Goal: Task Accomplishment & Management: Complete application form

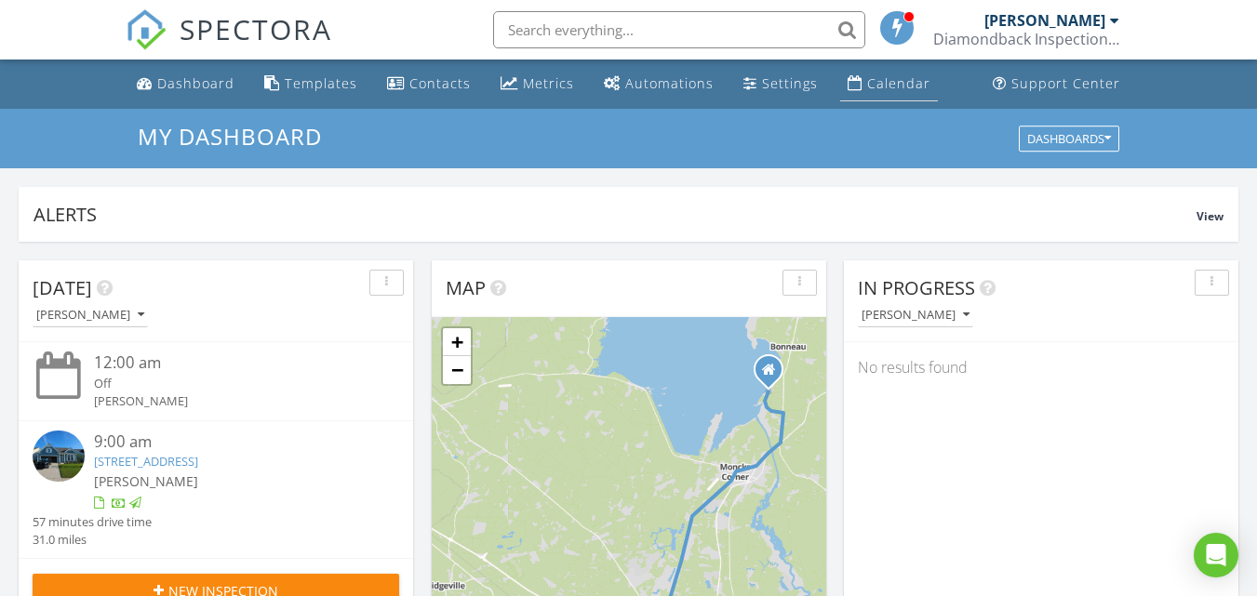
click at [889, 76] on div "Calendar" at bounding box center [898, 83] width 63 height 18
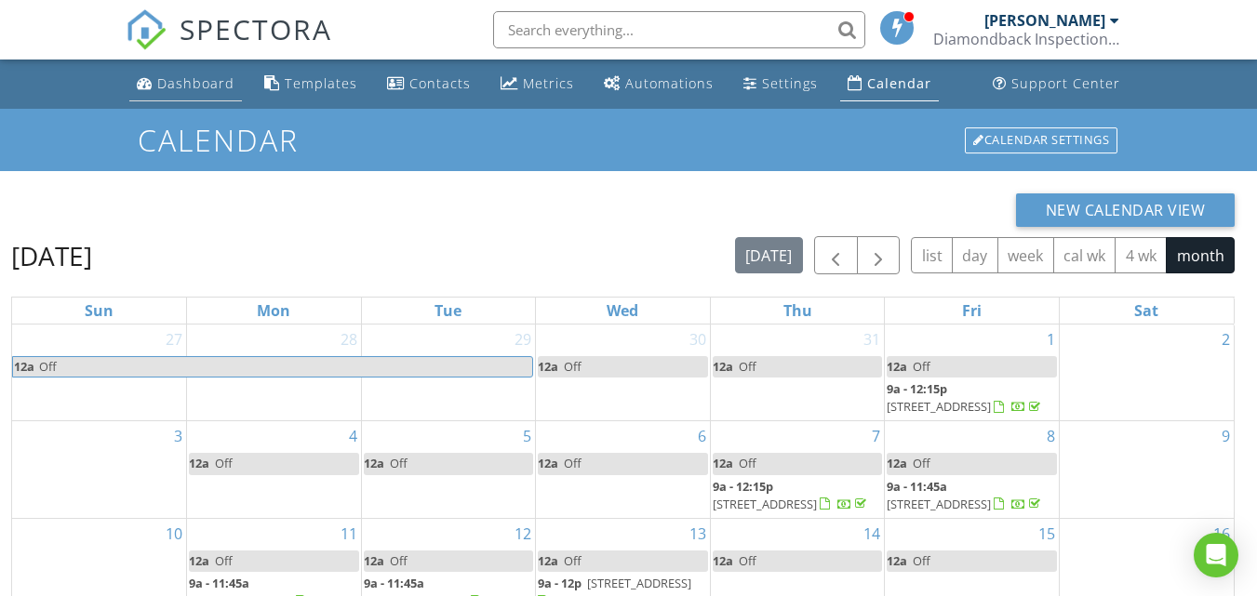
click at [176, 87] on div "Dashboard" at bounding box center [195, 83] width 77 height 18
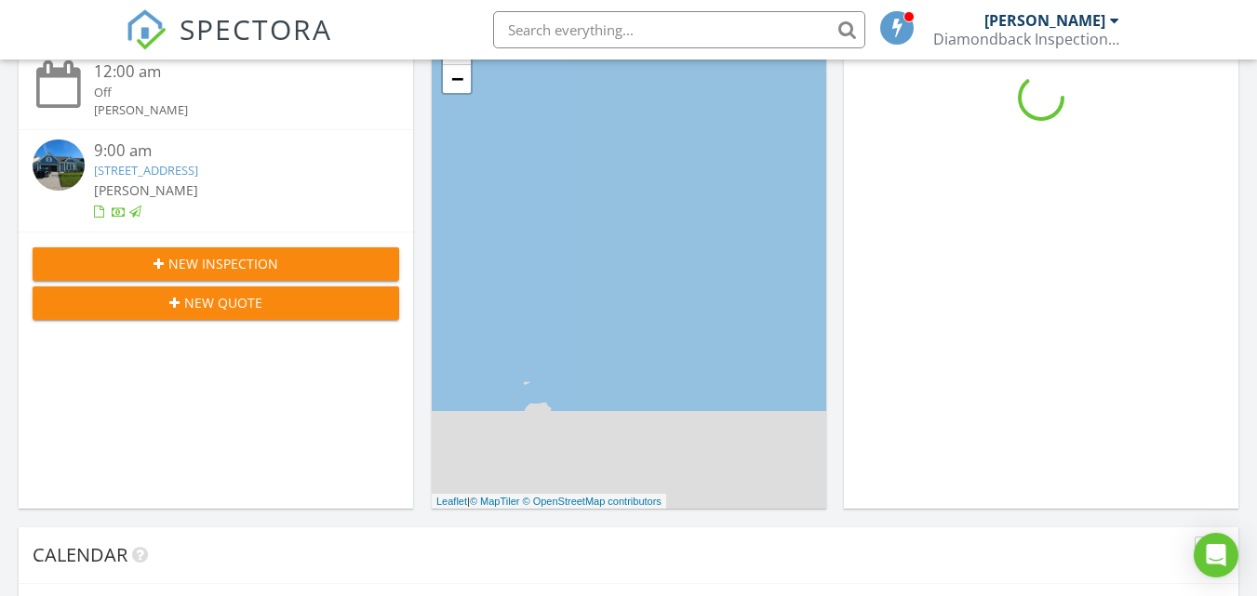
scroll to position [372, 0]
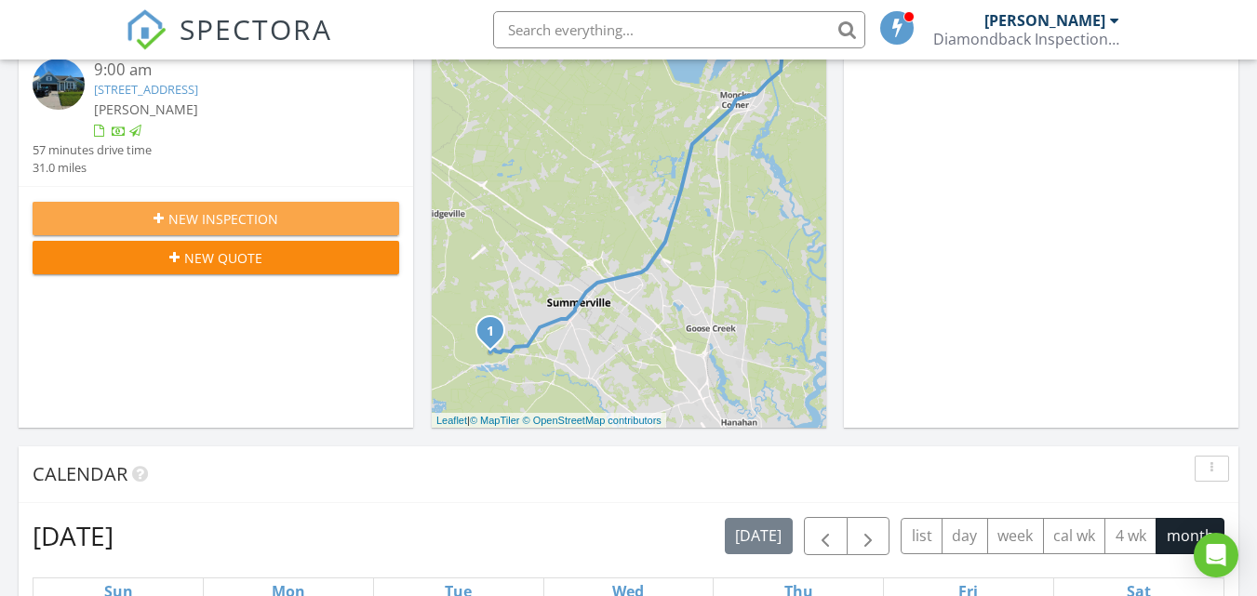
click at [258, 217] on span "New Inspection" at bounding box center [223, 219] width 110 height 20
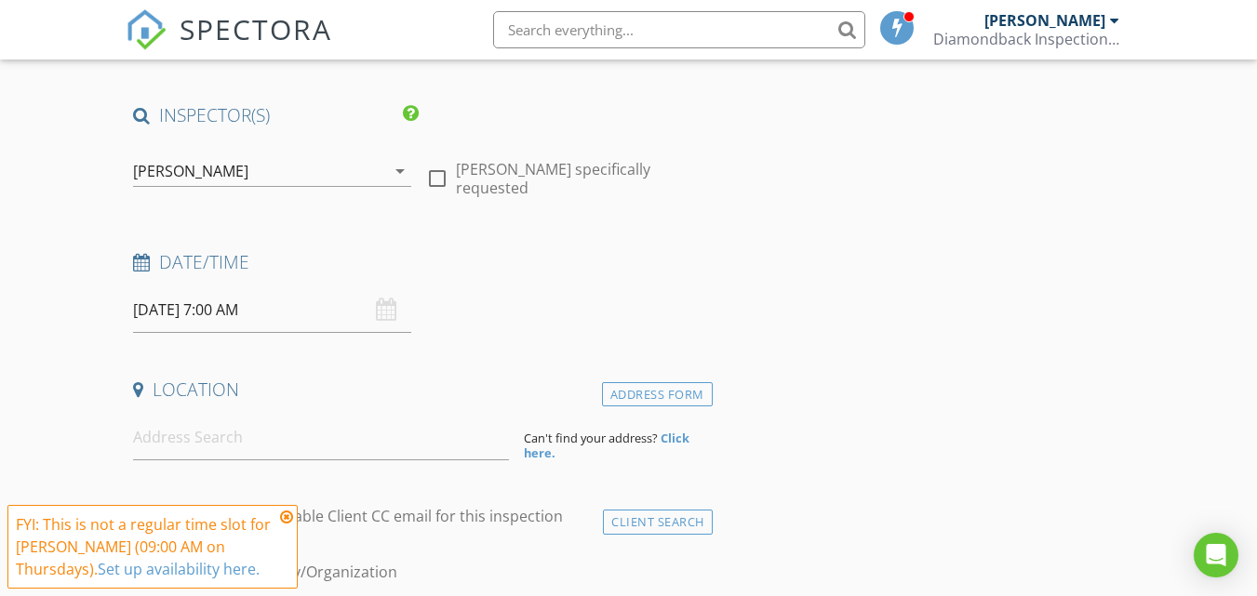
scroll to position [372, 0]
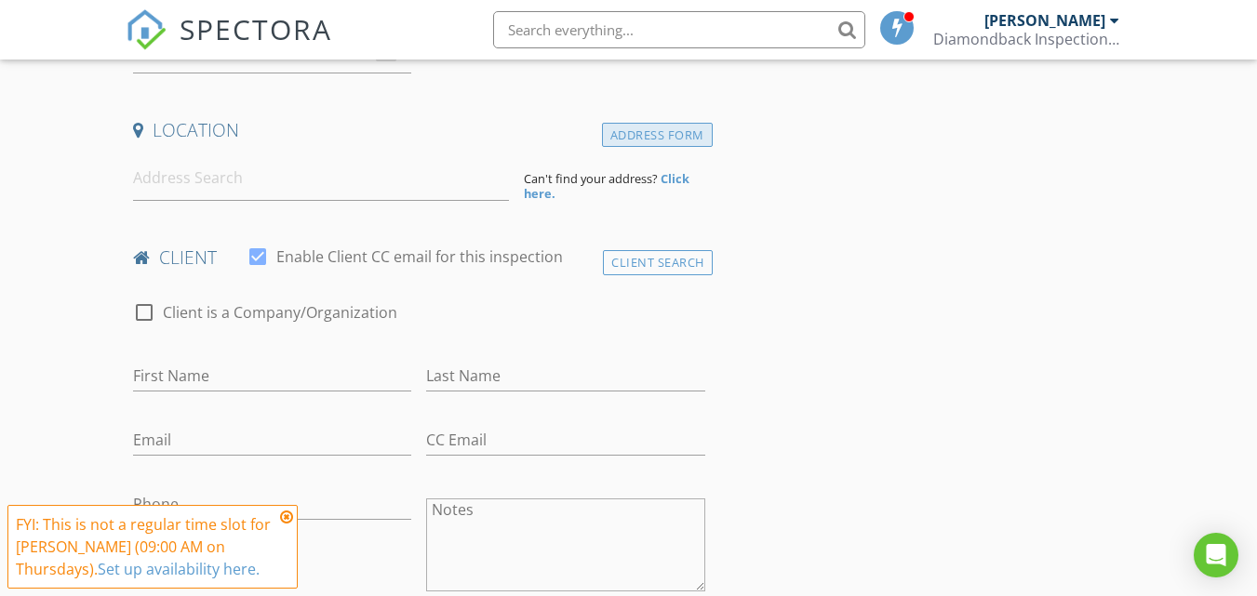
click at [633, 124] on div "Address Form" at bounding box center [657, 135] width 111 height 25
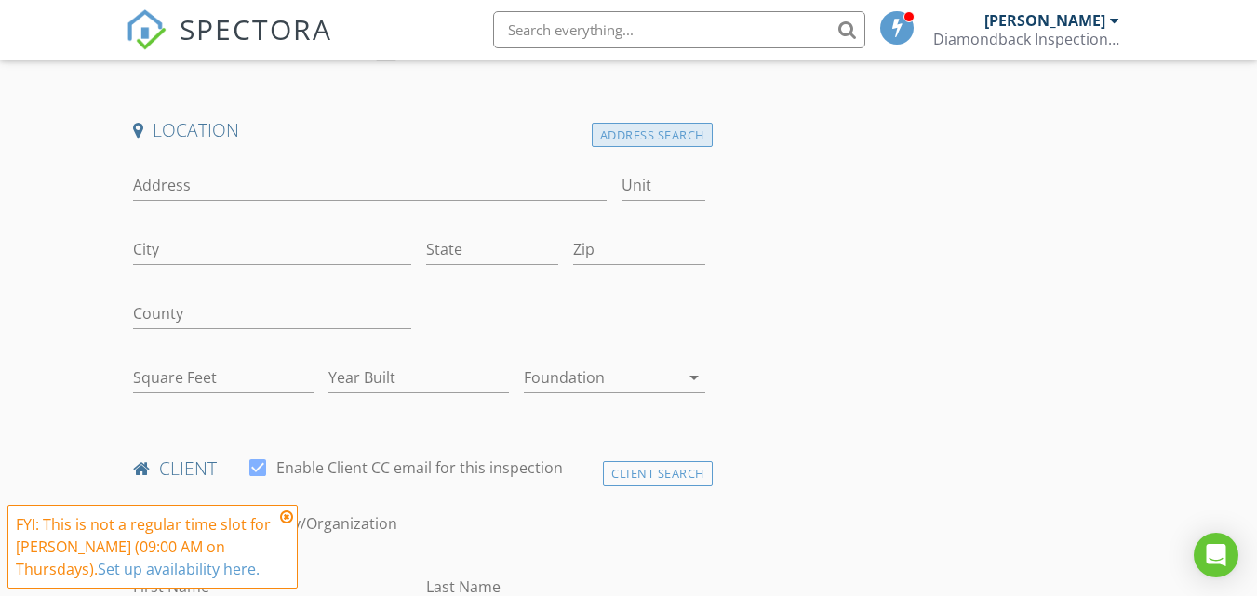
click at [629, 127] on div "Address Search" at bounding box center [652, 135] width 121 height 25
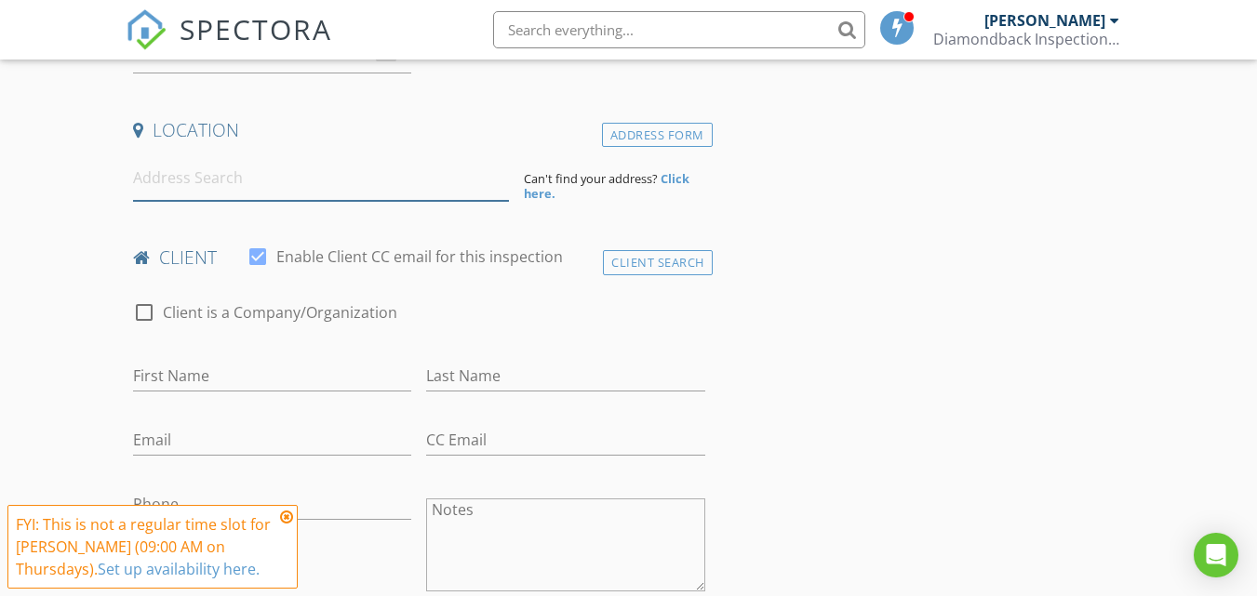
click at [319, 174] on input at bounding box center [321, 178] width 376 height 46
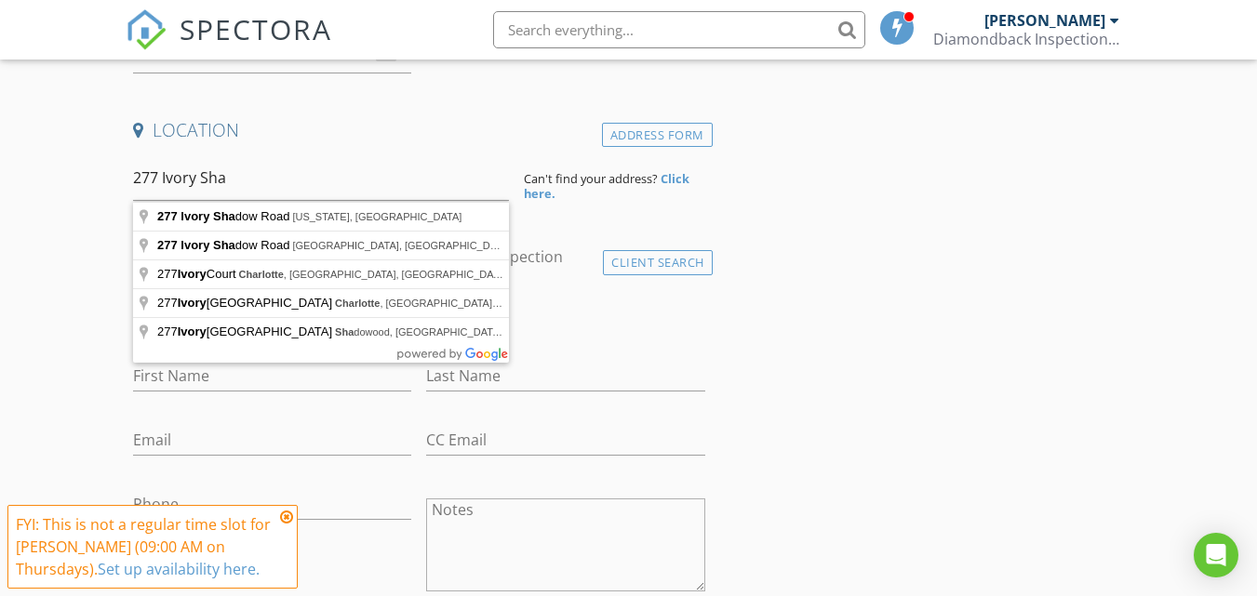
type input "277 Ivory Shadow Road, South Carolina, USA"
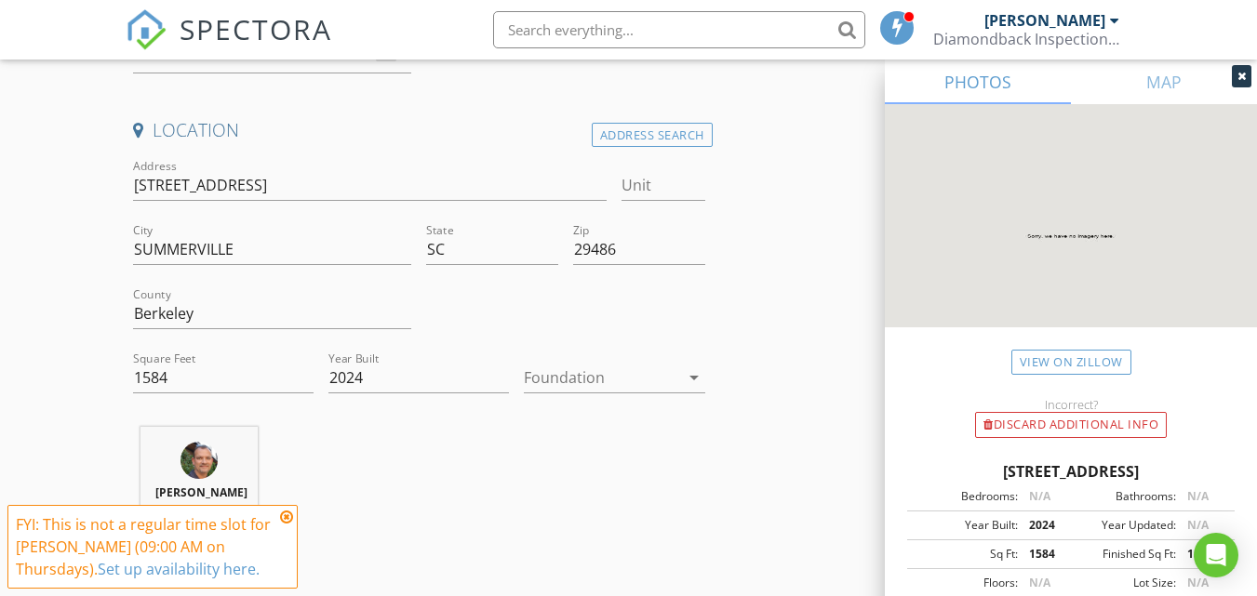
click at [589, 378] on div at bounding box center [601, 378] width 154 height 30
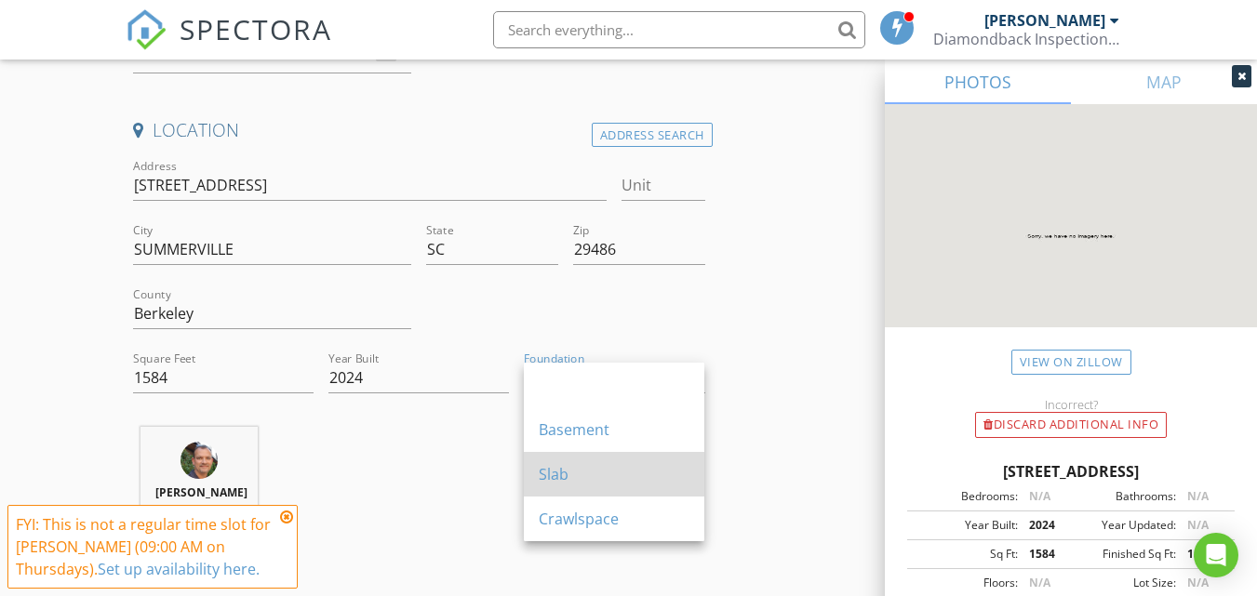
click at [582, 475] on div "Slab" at bounding box center [614, 474] width 151 height 22
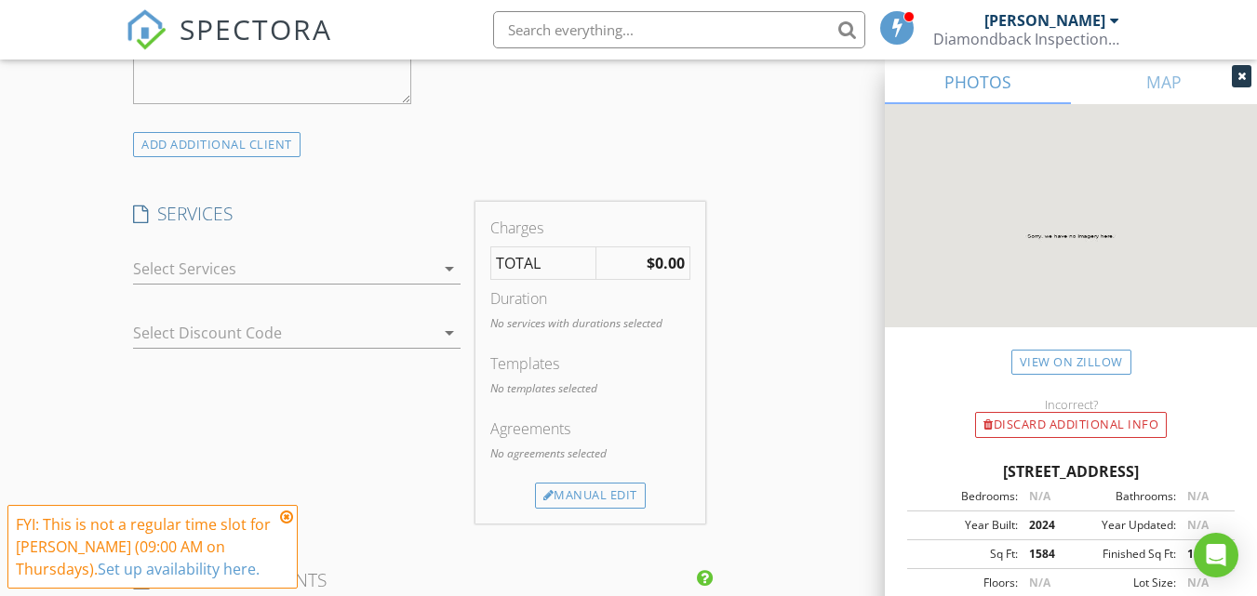
scroll to position [1396, 0]
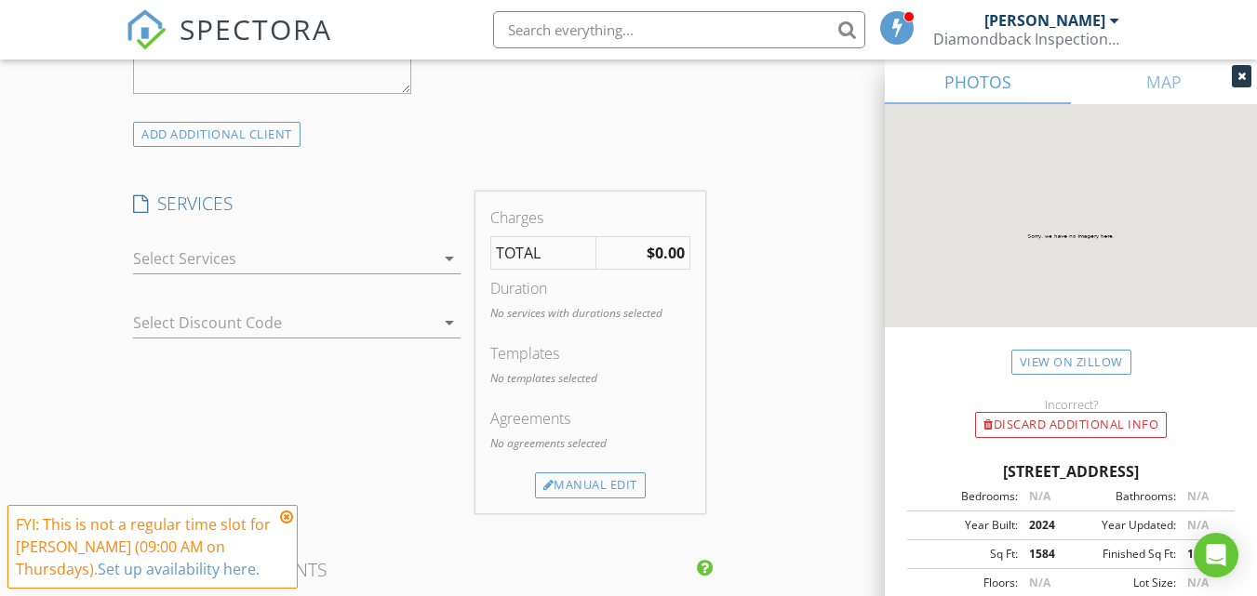
click at [326, 261] on div at bounding box center [283, 259] width 301 height 30
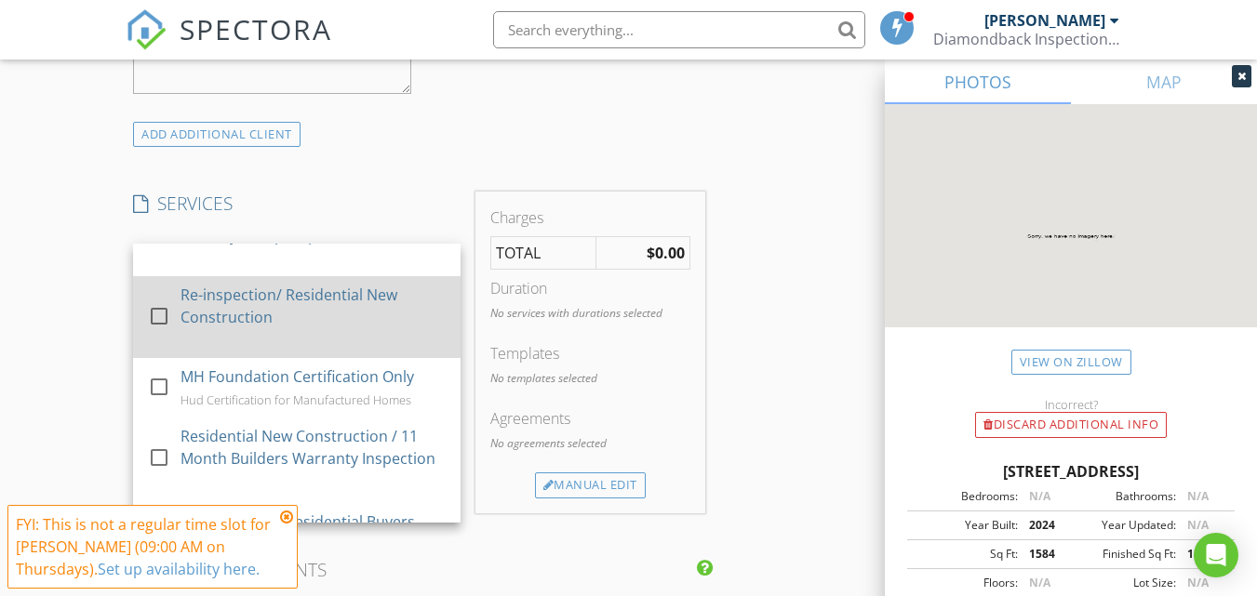
scroll to position [465, 0]
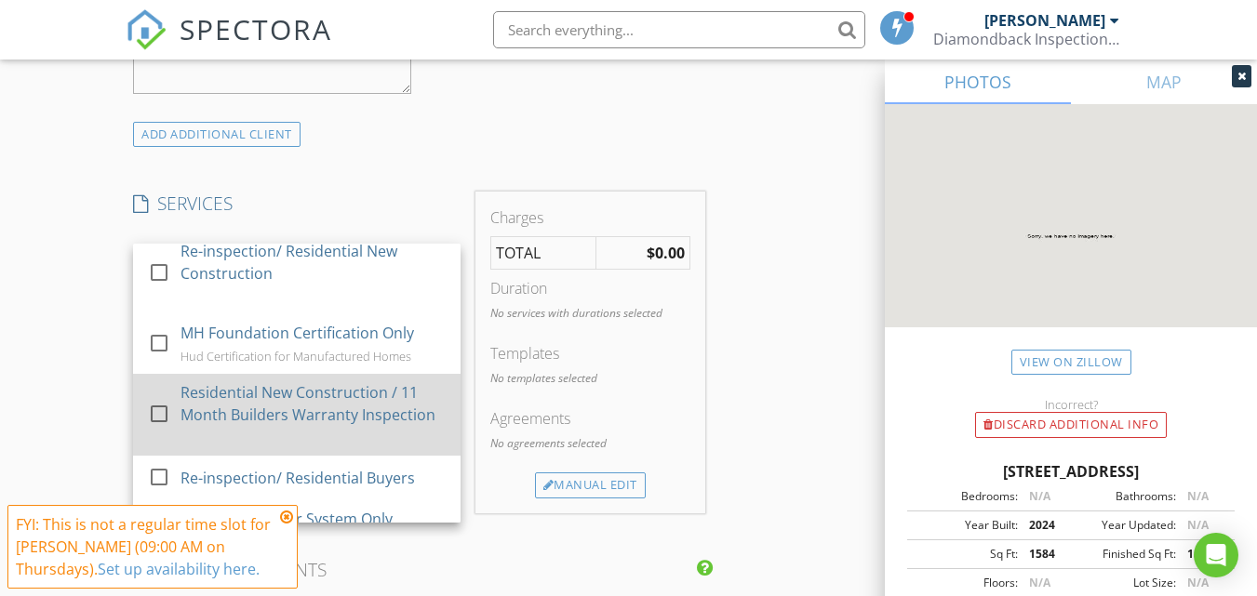
click at [348, 401] on div "Residential New Construction / 11 Month Builders Warranty Inspection" at bounding box center [313, 403] width 265 height 45
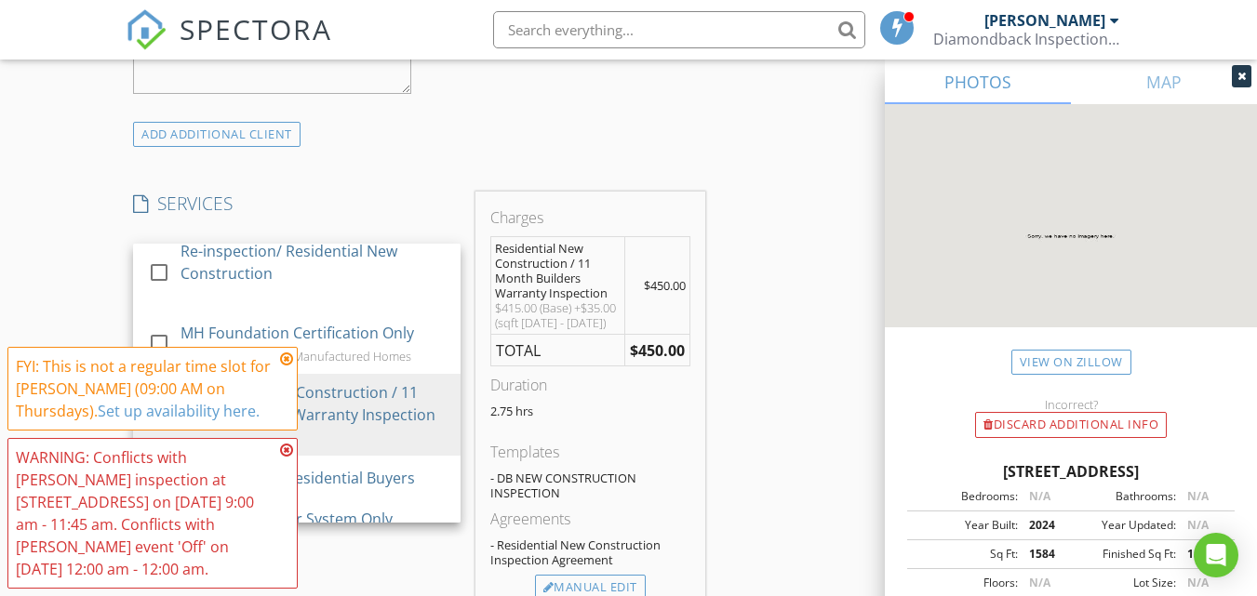
click at [807, 347] on div "INSPECTOR(S) check_box James Reeves PRIMARY James Reeves arrow_drop_down check_…" at bounding box center [629, 460] width 1006 height 3281
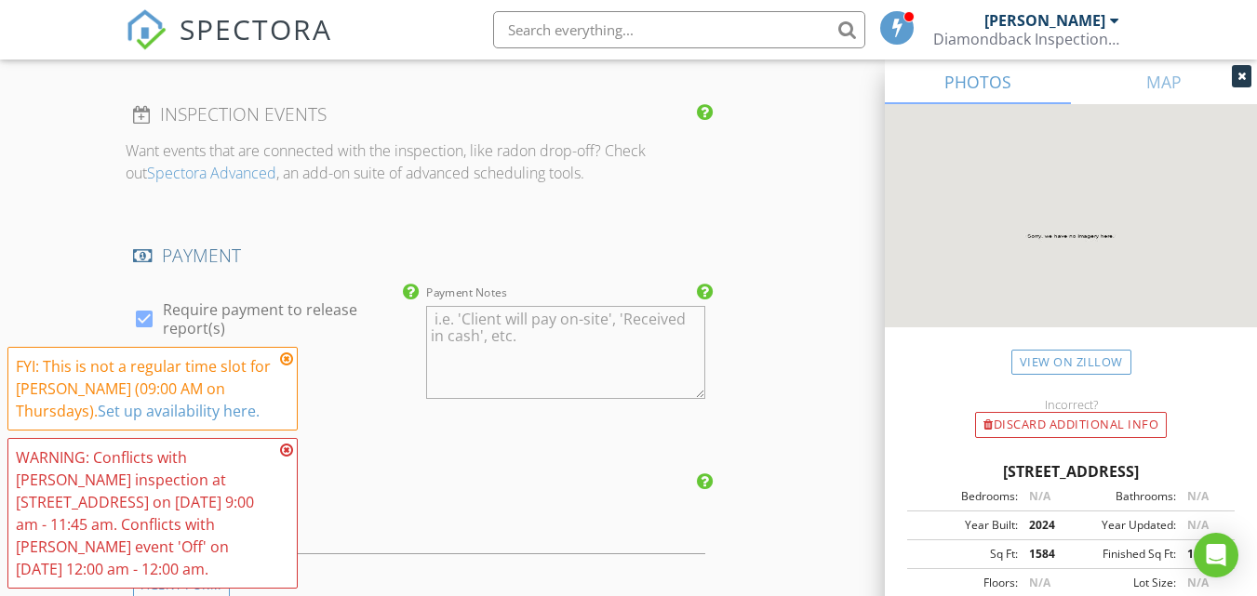
scroll to position [2605, 0]
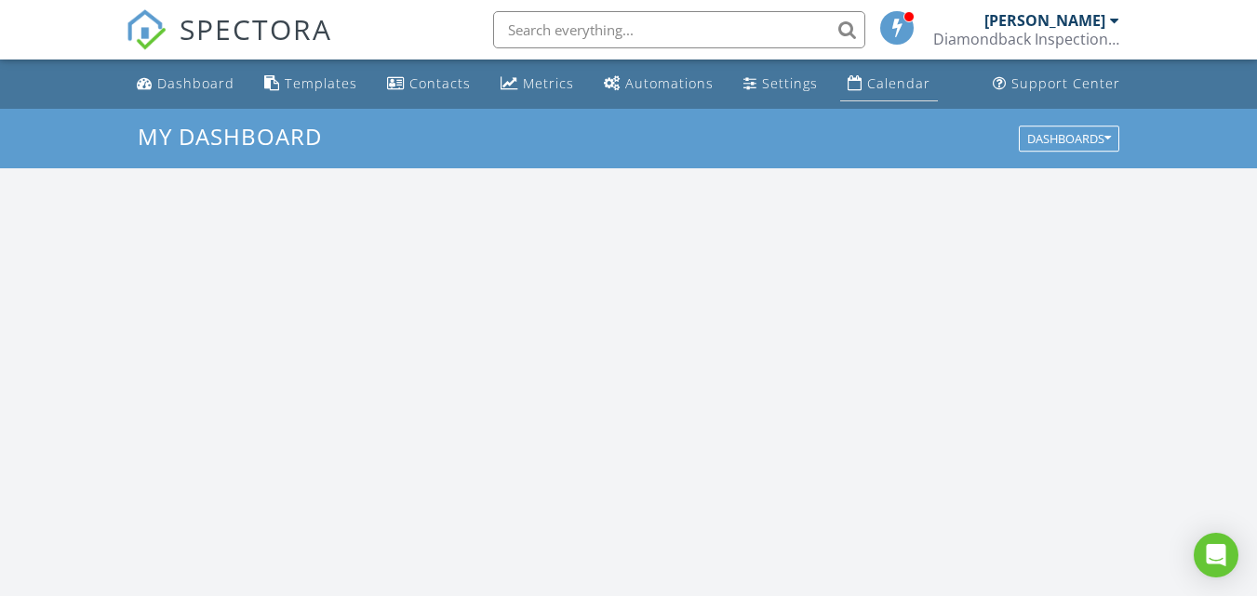
scroll to position [1722, 1286]
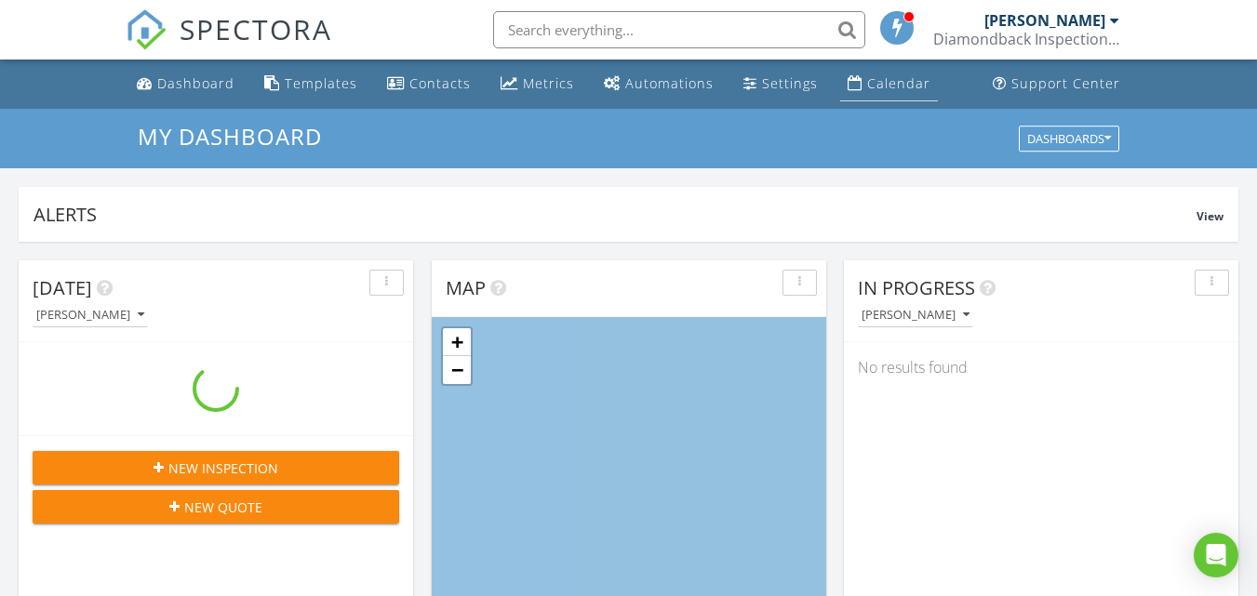
click at [878, 85] on div "Calendar" at bounding box center [898, 83] width 63 height 18
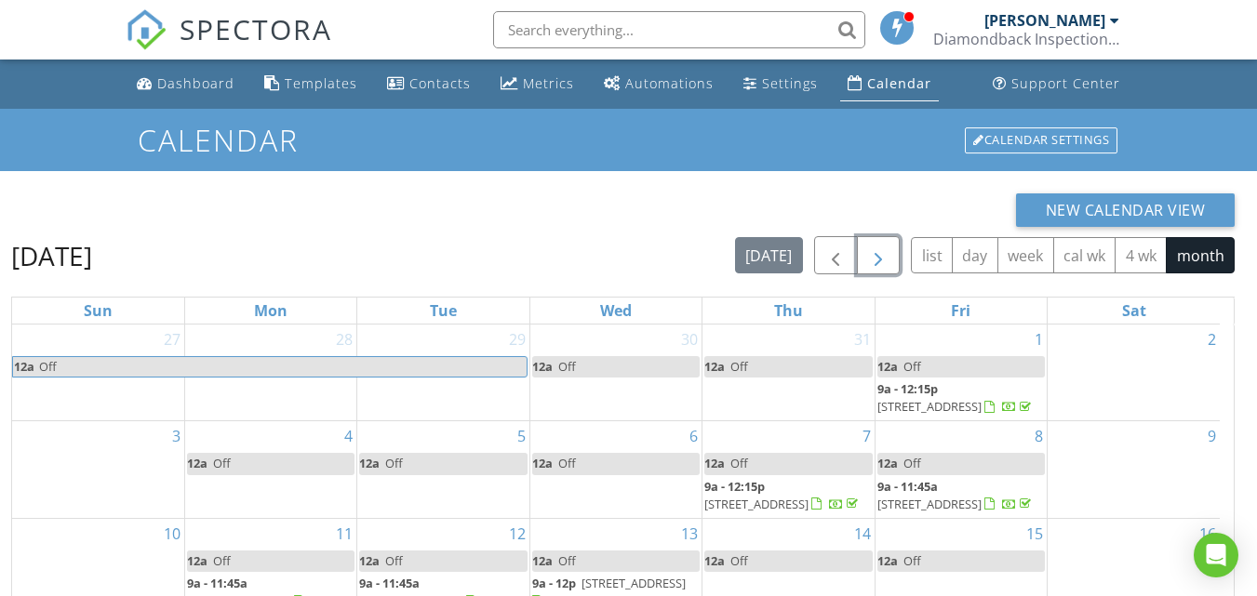
click at [867, 254] on span "button" at bounding box center [878, 256] width 22 height 22
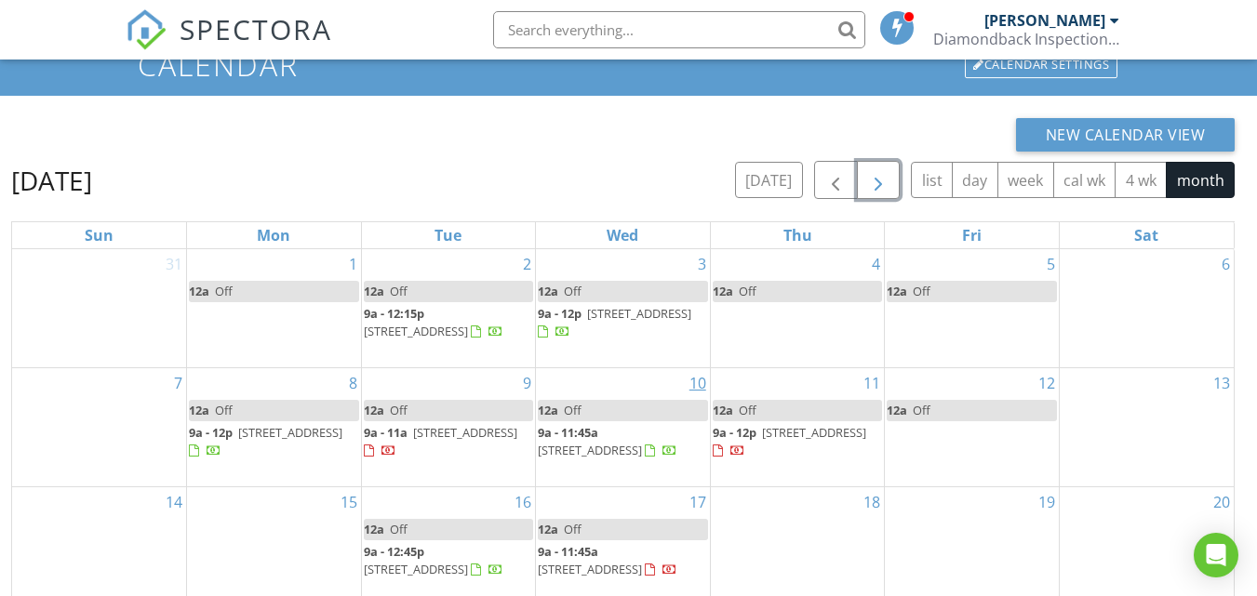
scroll to position [247, 0]
